Goal: Navigation & Orientation: Find specific page/section

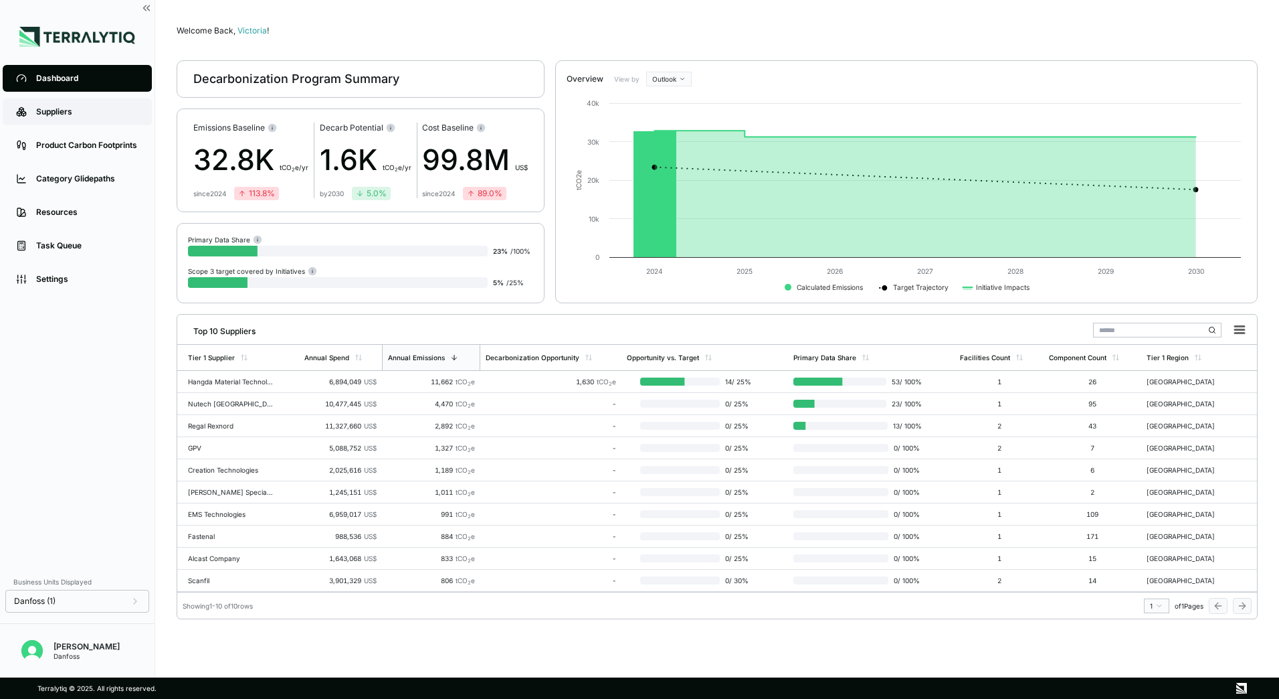
click at [70, 113] on div "Suppliers" at bounding box center [87, 111] width 102 height 11
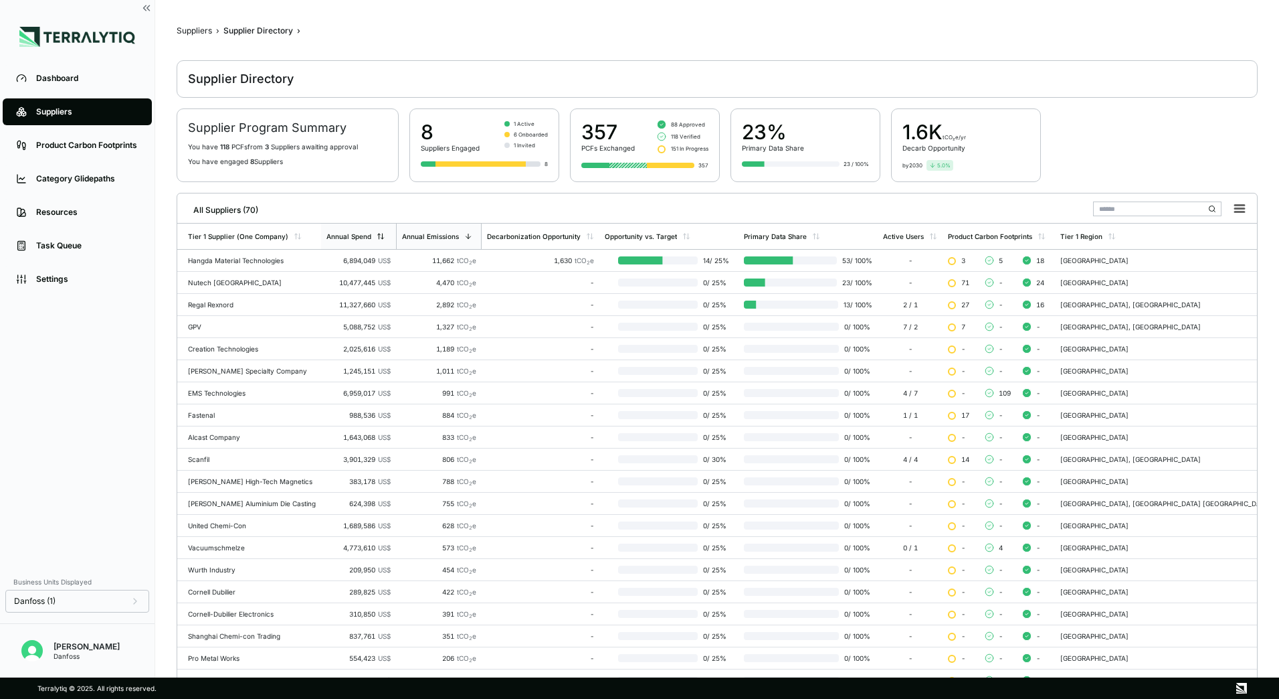
click at [385, 236] on icon at bounding box center [381, 236] width 8 height 8
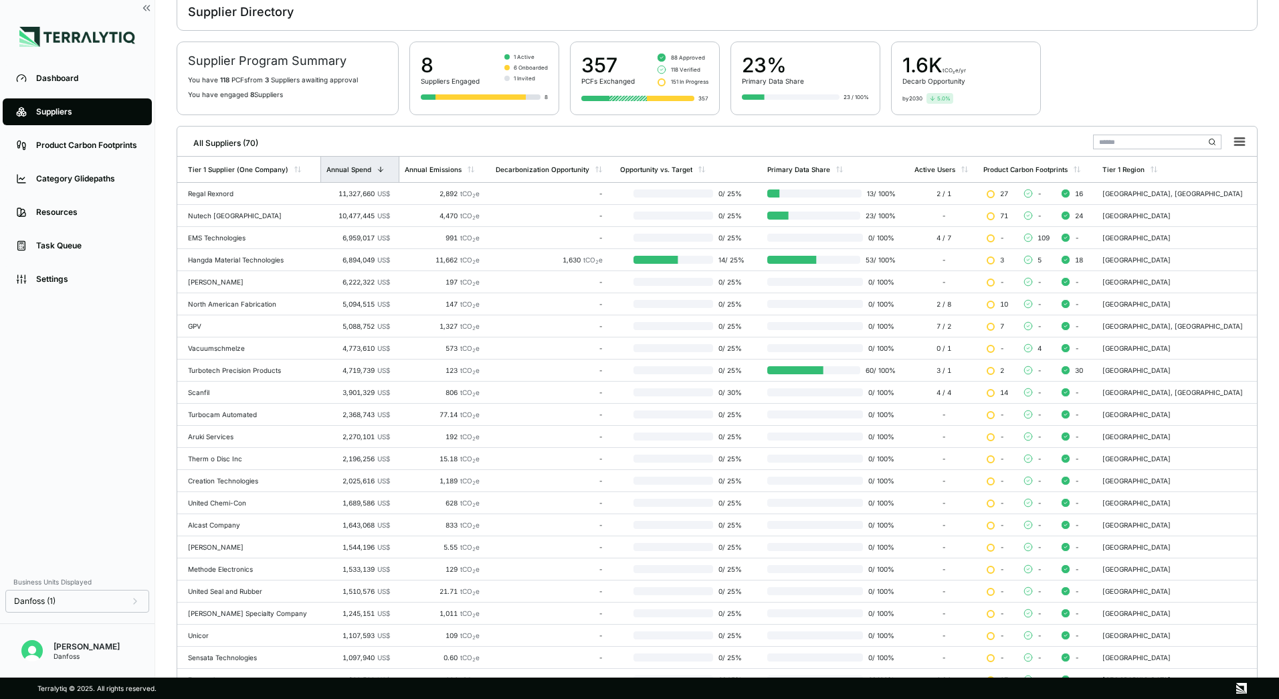
scroll to position [130, 0]
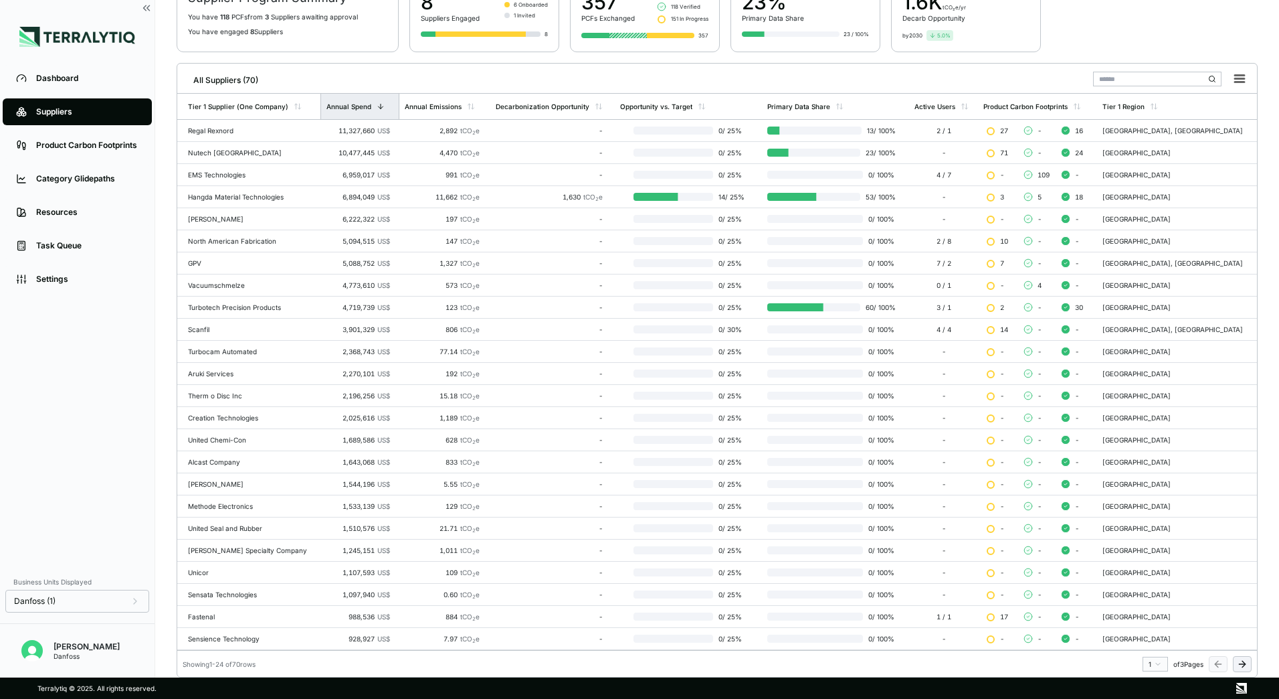
click at [1249, 666] on button at bounding box center [1242, 664] width 19 height 16
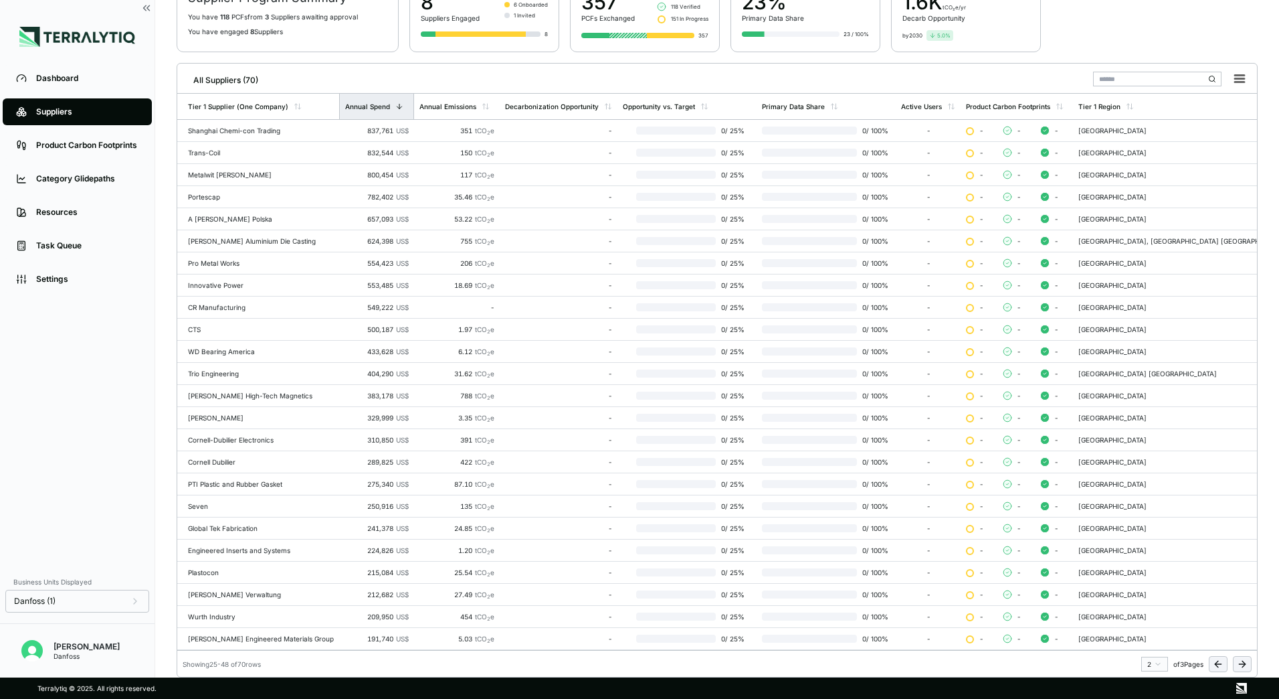
click at [1252, 667] on div "Showing 25 - 48 of 70 rows 2 of 3 Pages" at bounding box center [717, 660] width 1080 height 21
click at [1246, 668] on icon at bounding box center [1242, 663] width 11 height 11
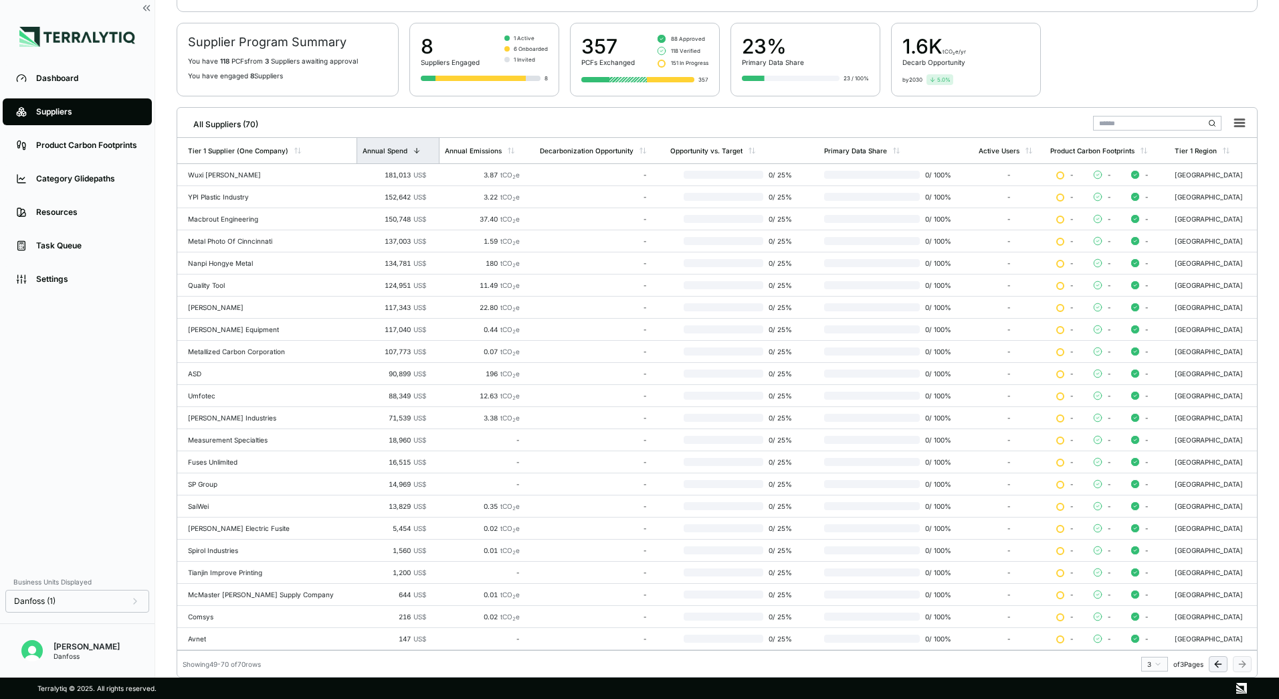
scroll to position [86, 0]
click at [1220, 662] on icon at bounding box center [1218, 663] width 11 height 11
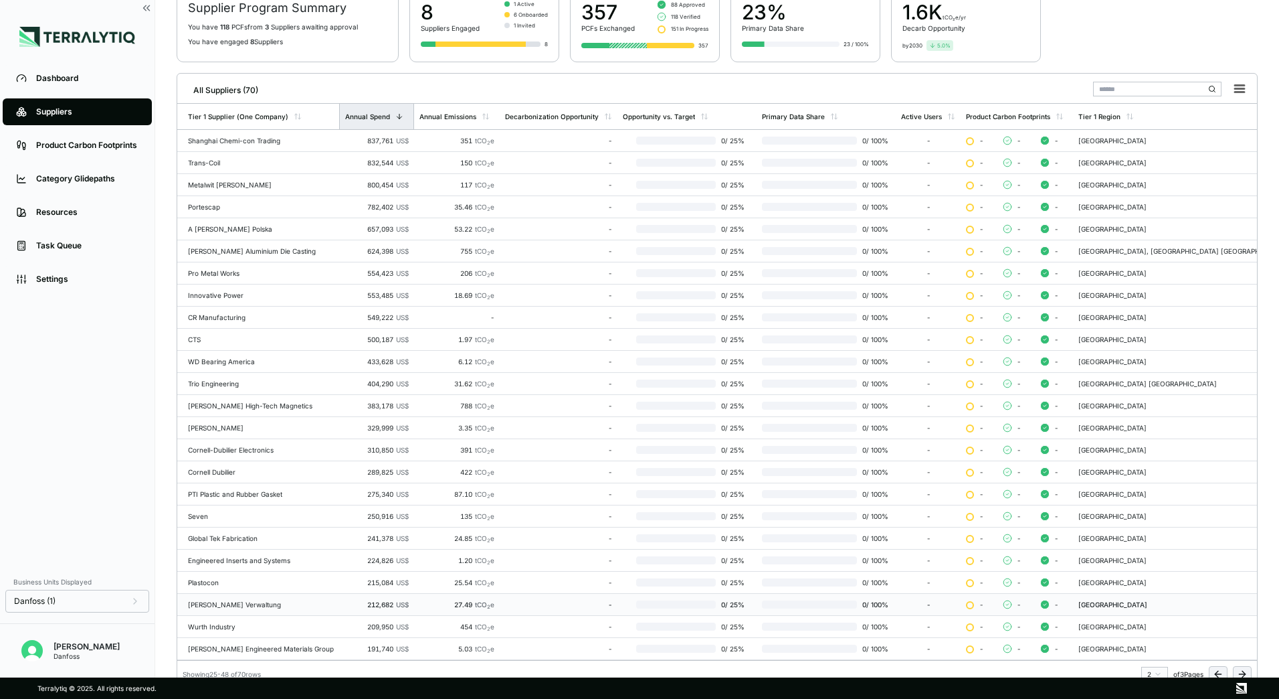
scroll to position [130, 0]
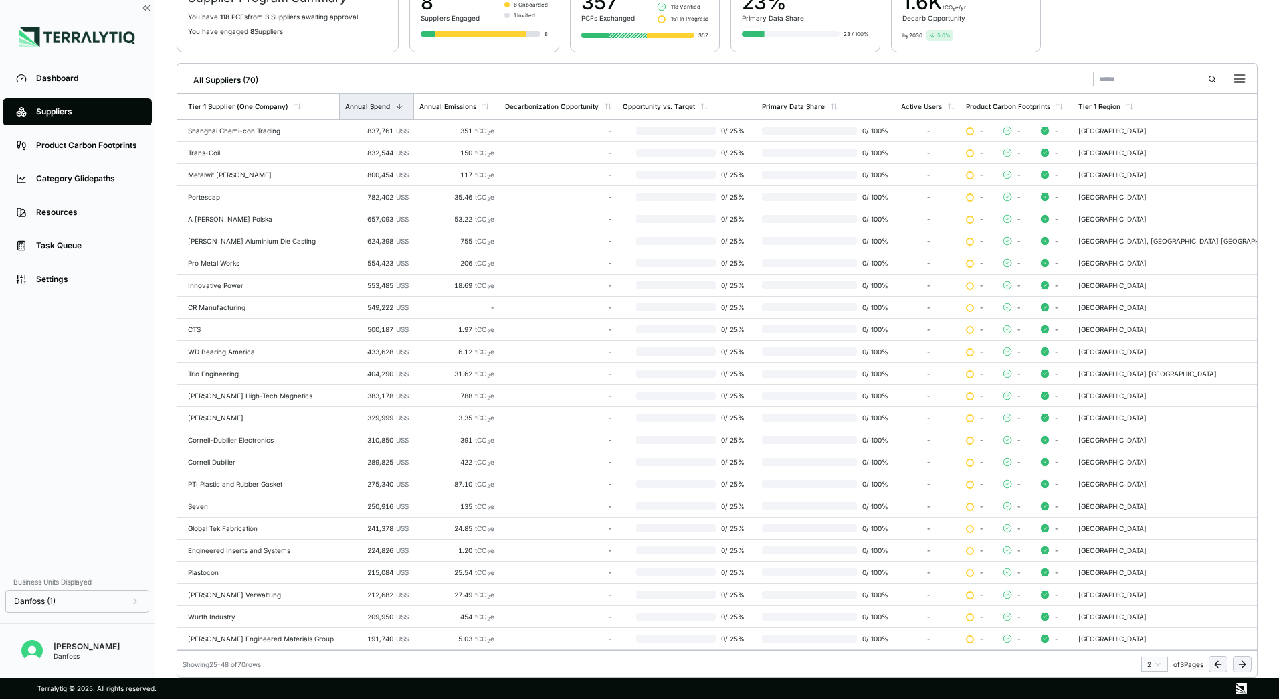
click at [1219, 664] on icon at bounding box center [1218, 664] width 6 height 0
